Goal: Transaction & Acquisition: Book appointment/travel/reservation

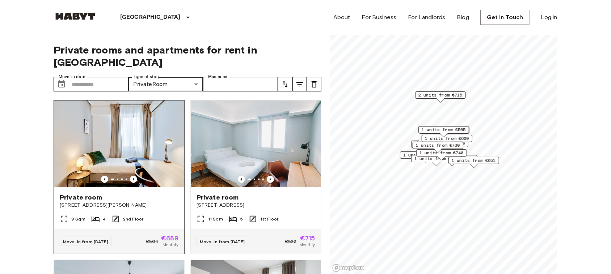
click at [136, 129] on img at bounding box center [119, 144] width 130 height 87
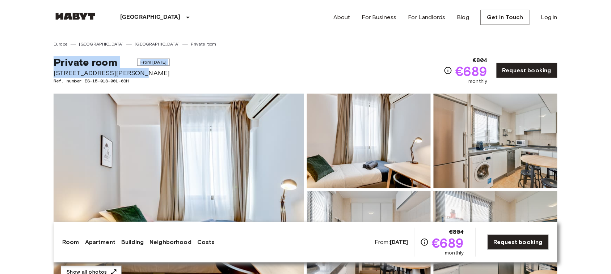
copy div "Private room From [DATE] [STREET_ADDRESS][PERSON_NAME]"
drag, startPoint x: 54, startPoint y: 60, endPoint x: 138, endPoint y: 72, distance: 85.3
click at [138, 72] on div "Private room From [DATE] [STREET_ADDRESS][PERSON_NAME]. number ES-15-018-001-03H" at bounding box center [112, 70] width 116 height 29
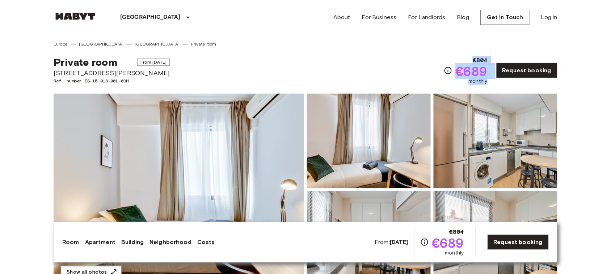
copy div "€804 €689 monthly"
drag, startPoint x: 472, startPoint y: 54, endPoint x: 492, endPoint y: 84, distance: 36.7
click at [492, 84] on div "Private room From [DATE] [STREET_ADDRESS][PERSON_NAME]. number ES-15-018-001-03…" at bounding box center [306, 66] width 504 height 38
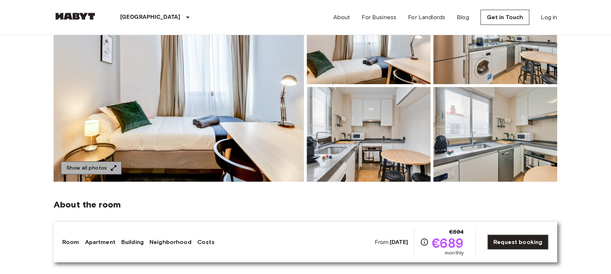
click at [113, 165] on icon "button" at bounding box center [113, 168] width 7 height 7
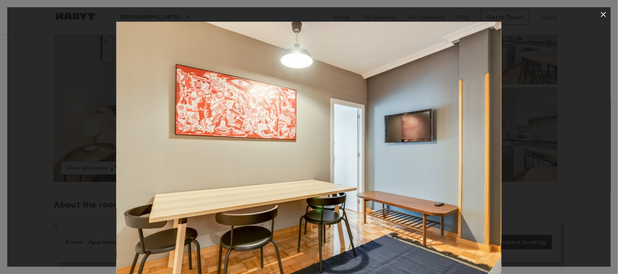
drag, startPoint x: 319, startPoint y: 137, endPoint x: 291, endPoint y: 116, distance: 34.7
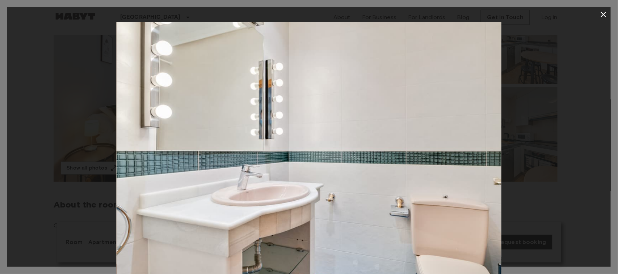
drag, startPoint x: 426, startPoint y: 19, endPoint x: 290, endPoint y: 122, distance: 171.1
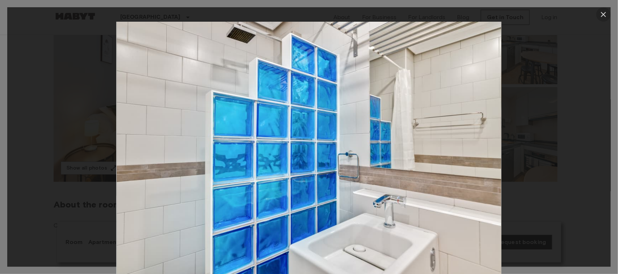
click at [601, 16] on icon "button" at bounding box center [603, 14] width 9 height 9
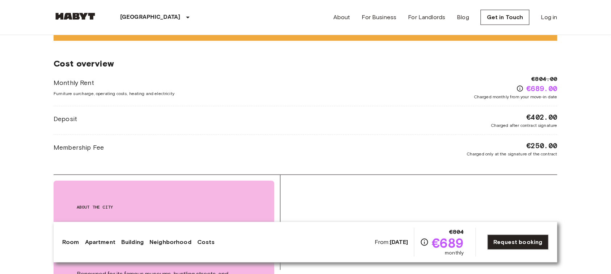
scroll to position [894, 0]
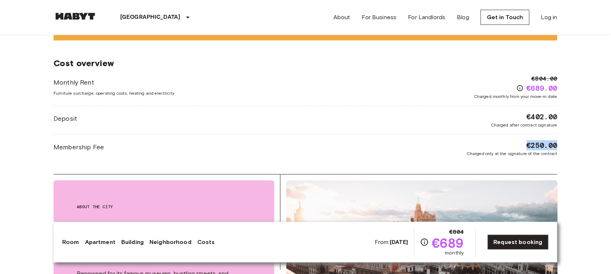
drag, startPoint x: 522, startPoint y: 131, endPoint x: 557, endPoint y: 129, distance: 34.8
click at [557, 140] on div "€250.00 Charged only at the signature of the contract" at bounding box center [512, 148] width 91 height 17
copy span "€250.00"
